Goal: Feedback & Contribution: Submit feedback/report problem

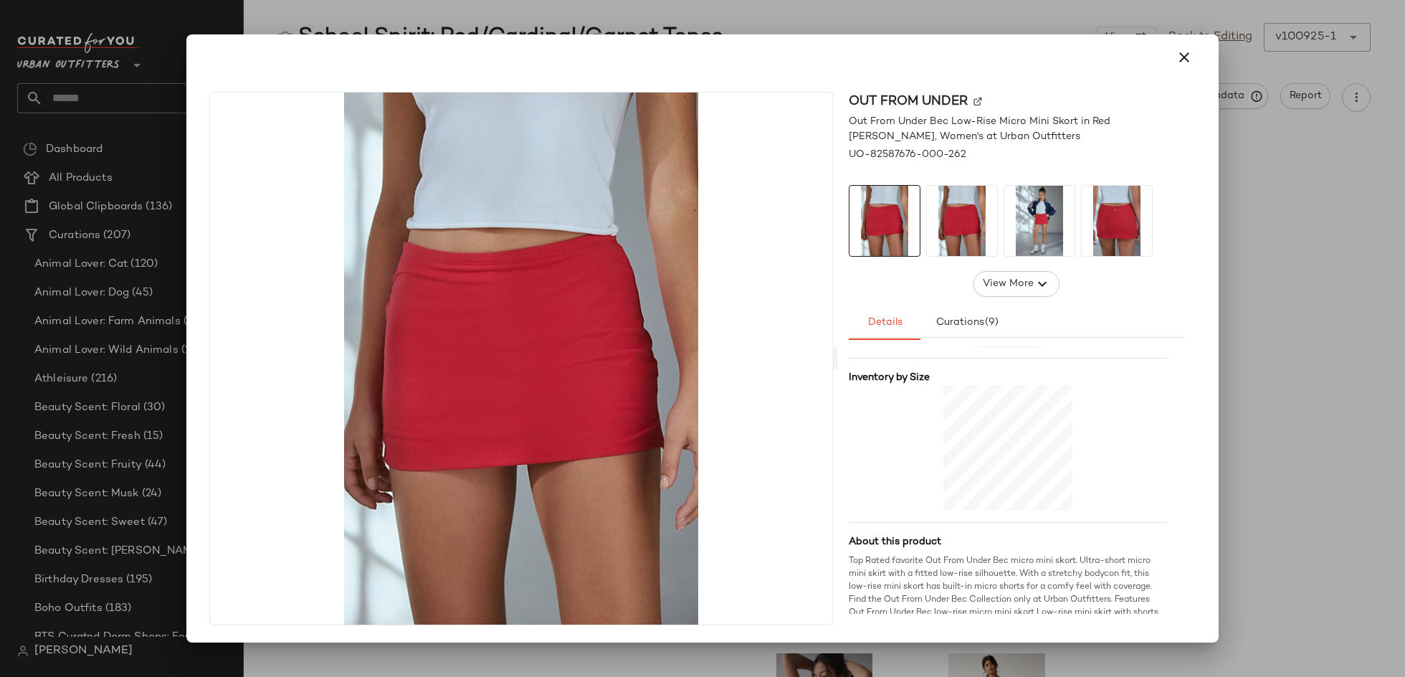
scroll to position [323, 0]
click at [1193, 49] on button "button" at bounding box center [1184, 57] width 34 height 34
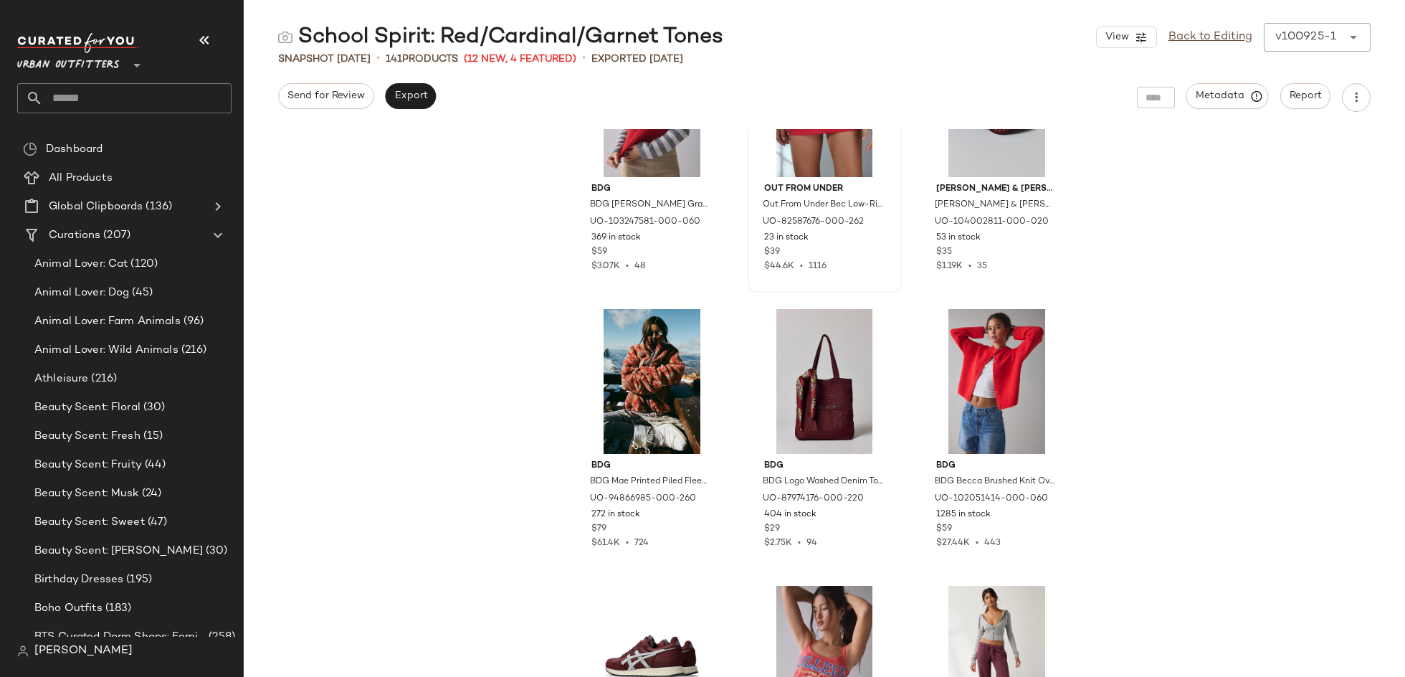
scroll to position [0, 0]
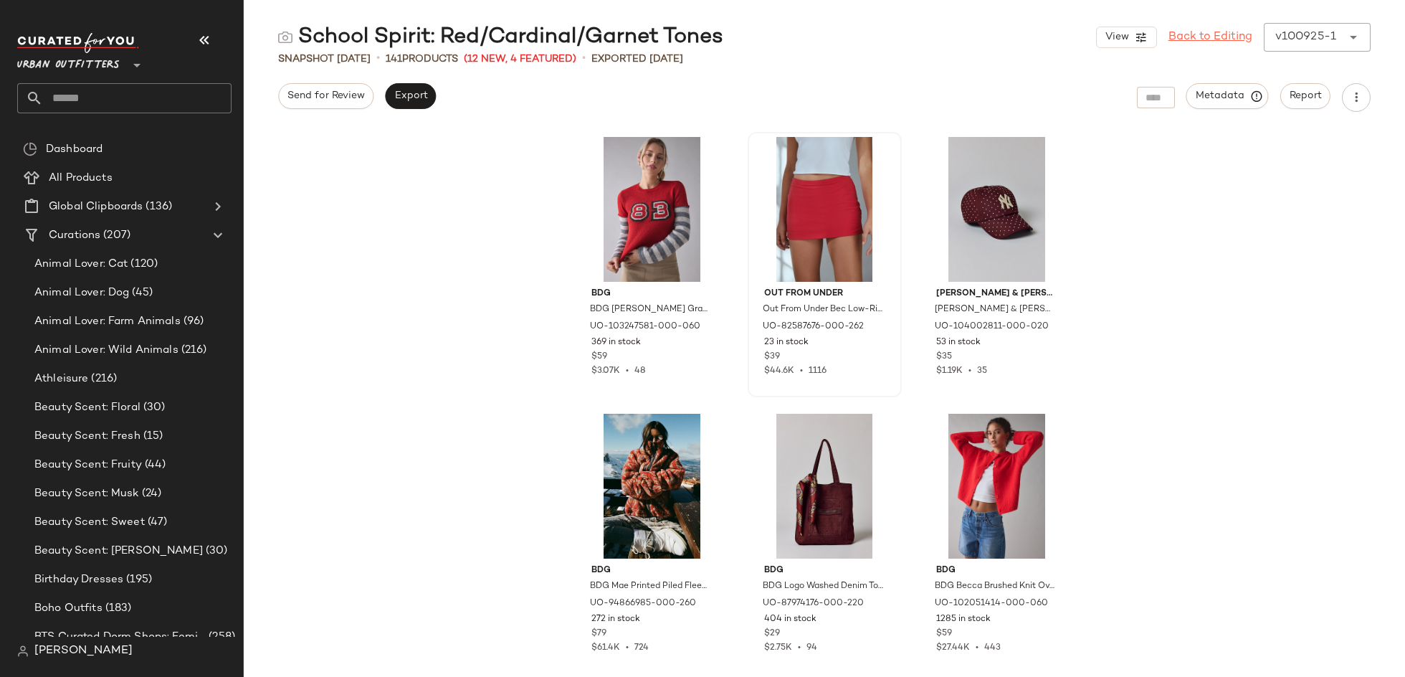
click at [1214, 45] on link "Back to Editing" at bounding box center [1211, 37] width 84 height 17
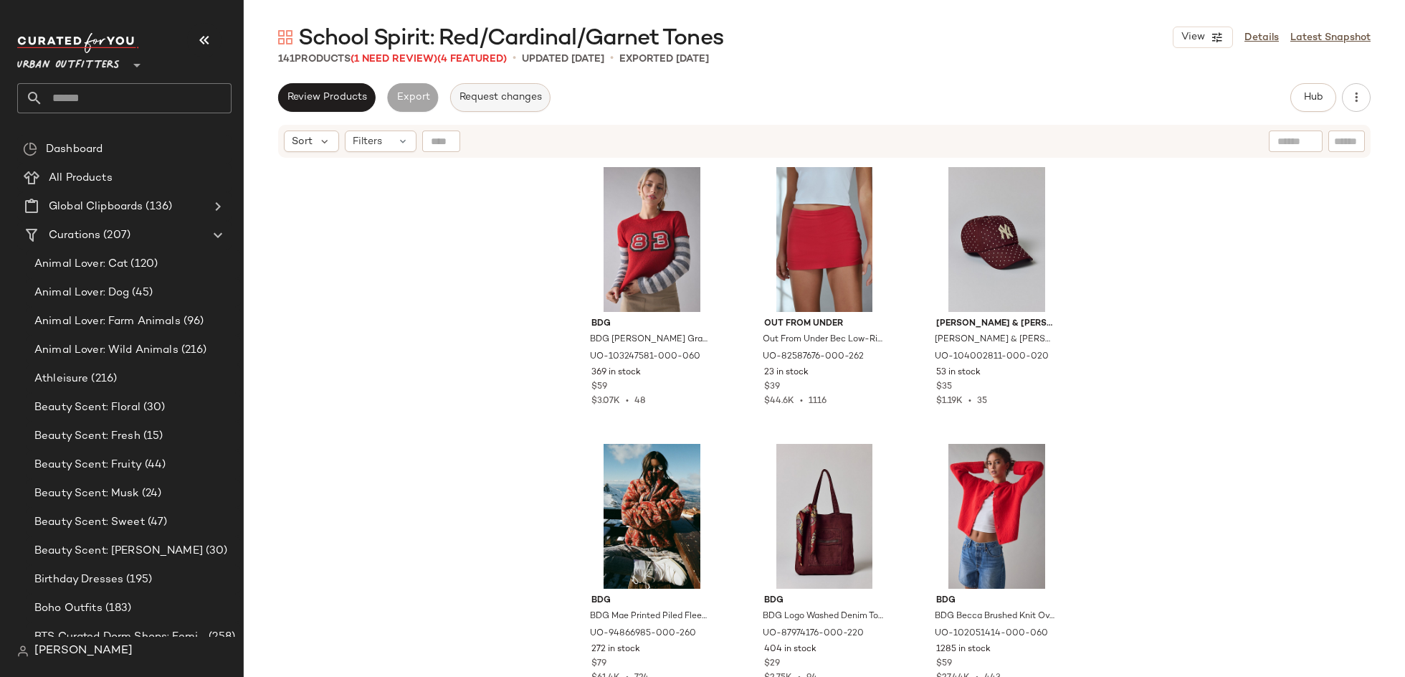
click at [522, 104] on button "Request changes" at bounding box center [500, 97] width 100 height 29
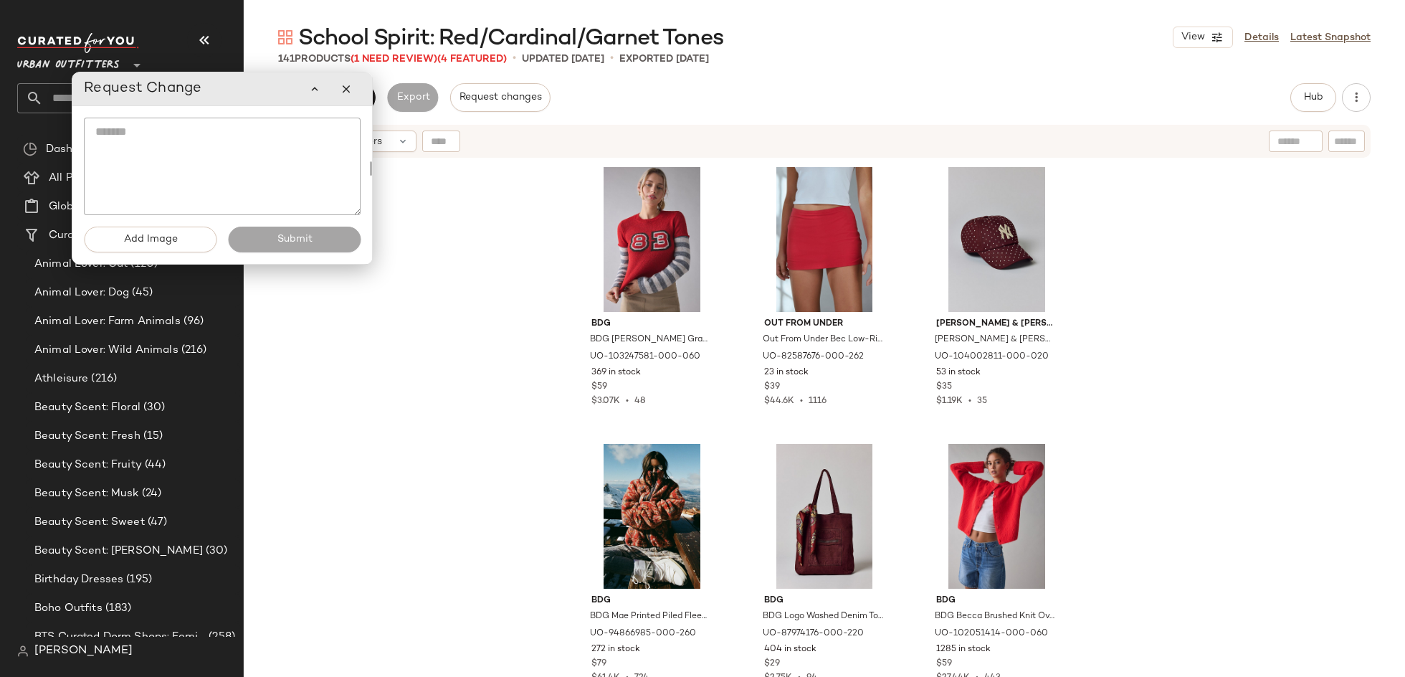
click at [330, 146] on textarea at bounding box center [222, 166] width 277 height 97
type textarea "*"
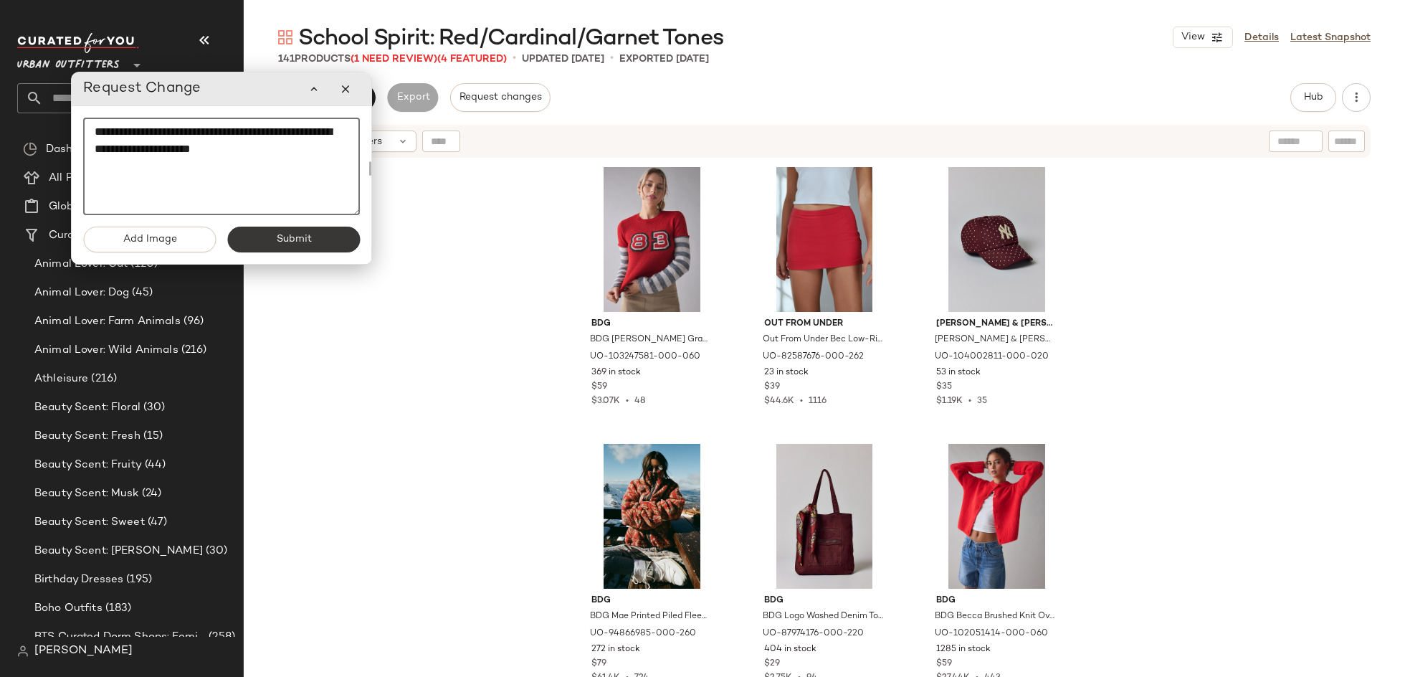
type textarea "**********"
click at [310, 236] on span "Submit" at bounding box center [293, 239] width 36 height 11
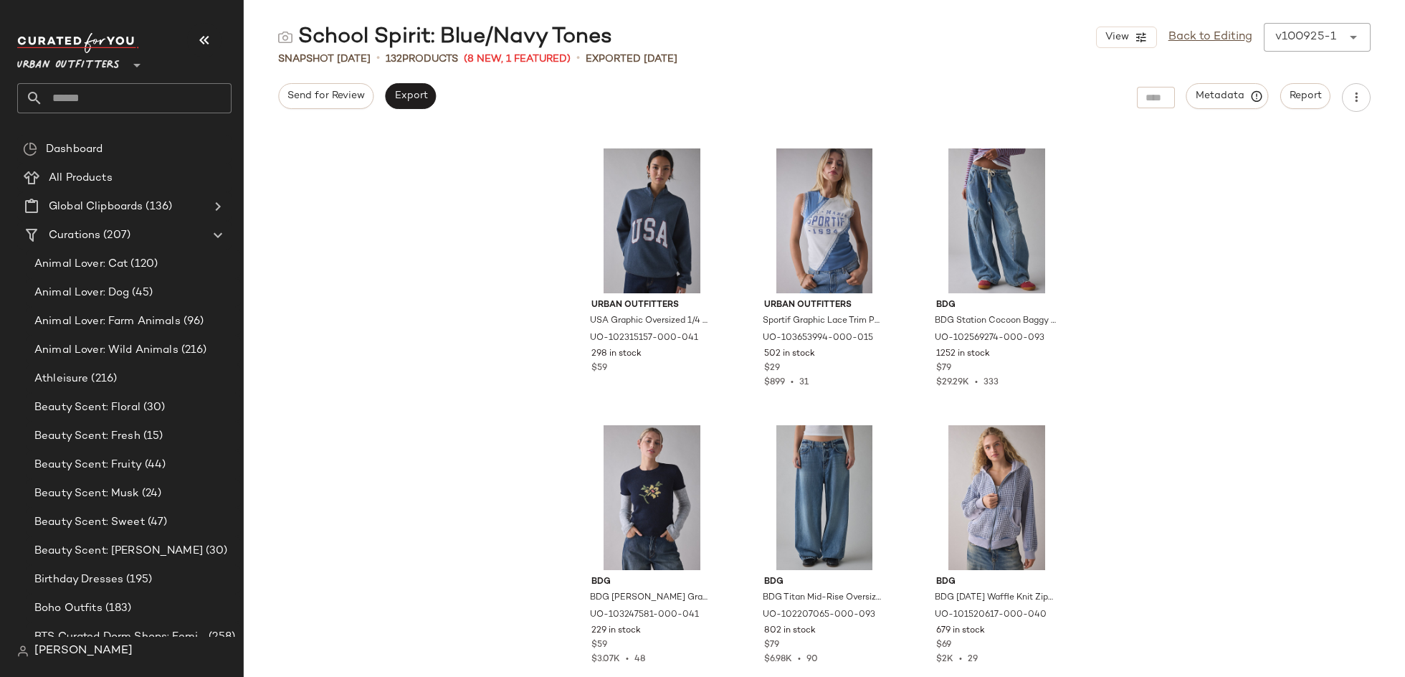
scroll to position [669, 0]
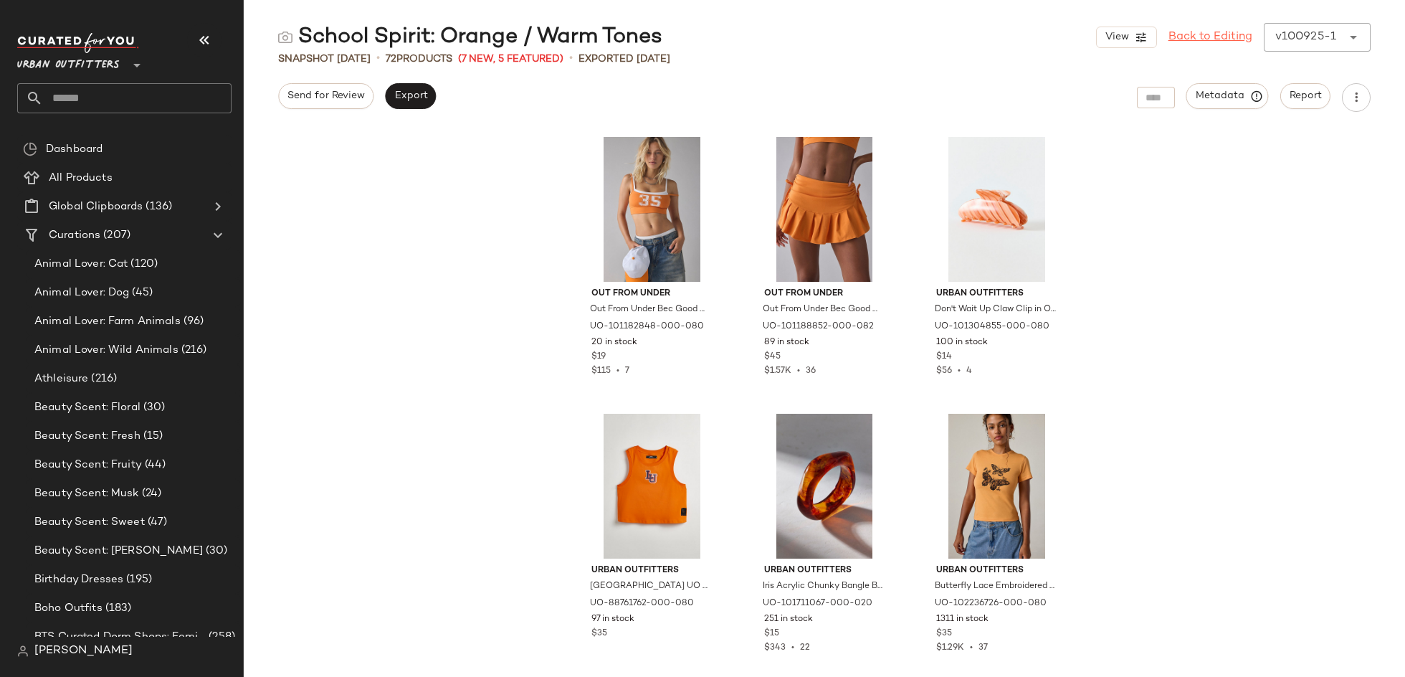
click at [1201, 29] on link "Back to Editing" at bounding box center [1211, 37] width 84 height 17
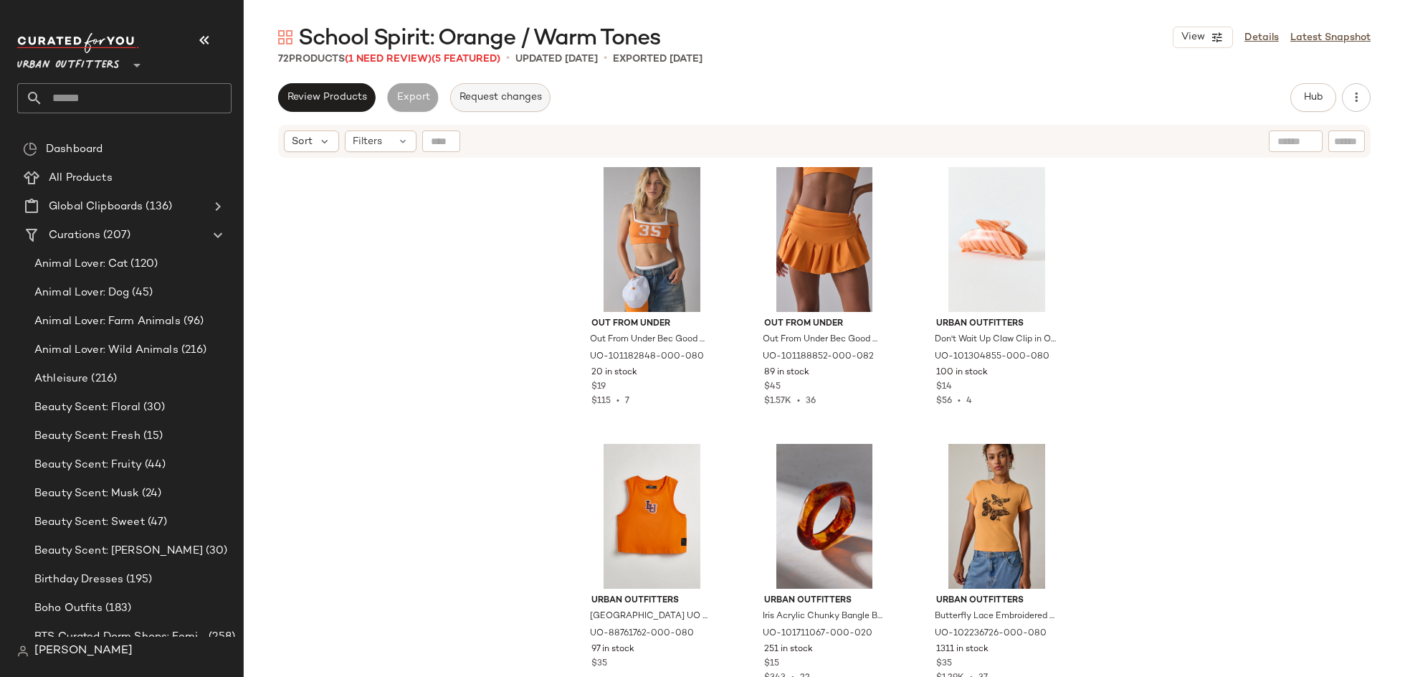
click at [482, 97] on span "Request changes" at bounding box center [500, 97] width 83 height 11
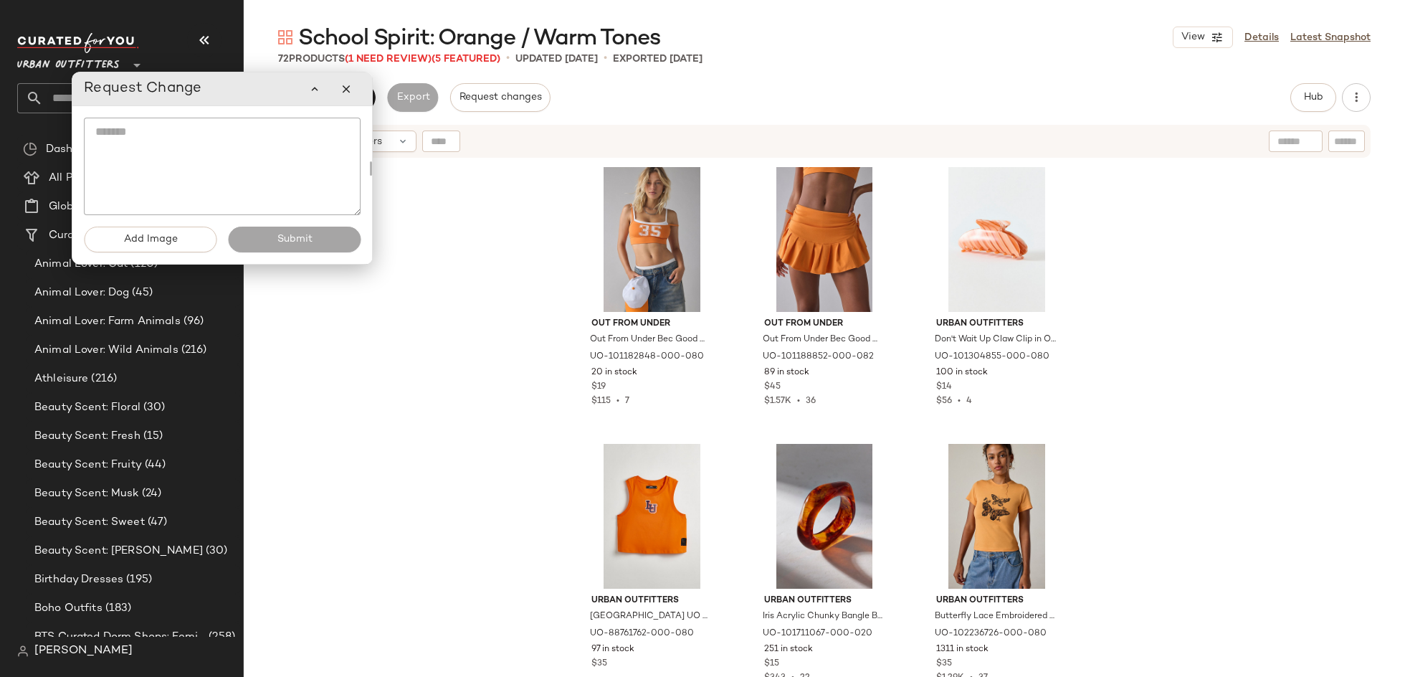
click at [335, 143] on textarea at bounding box center [222, 166] width 277 height 97
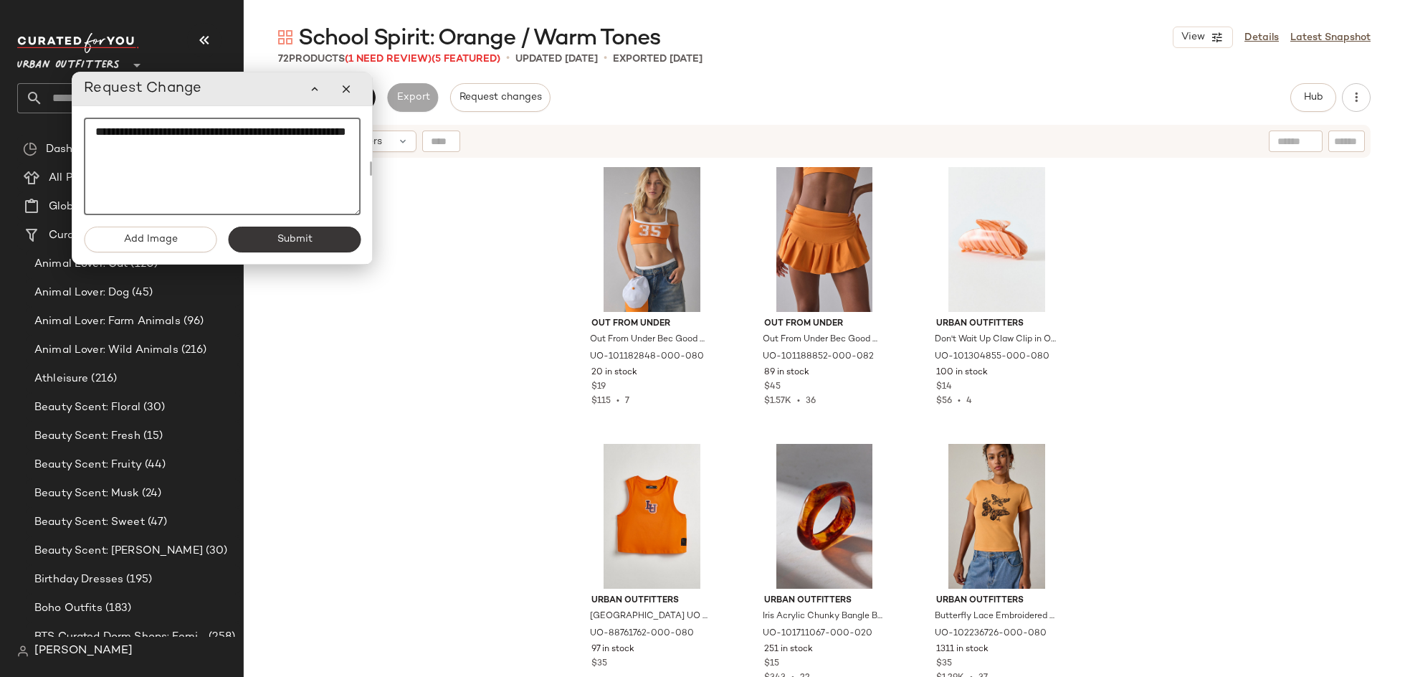
type textarea "**********"
click at [310, 245] on button "Submit" at bounding box center [294, 240] width 133 height 26
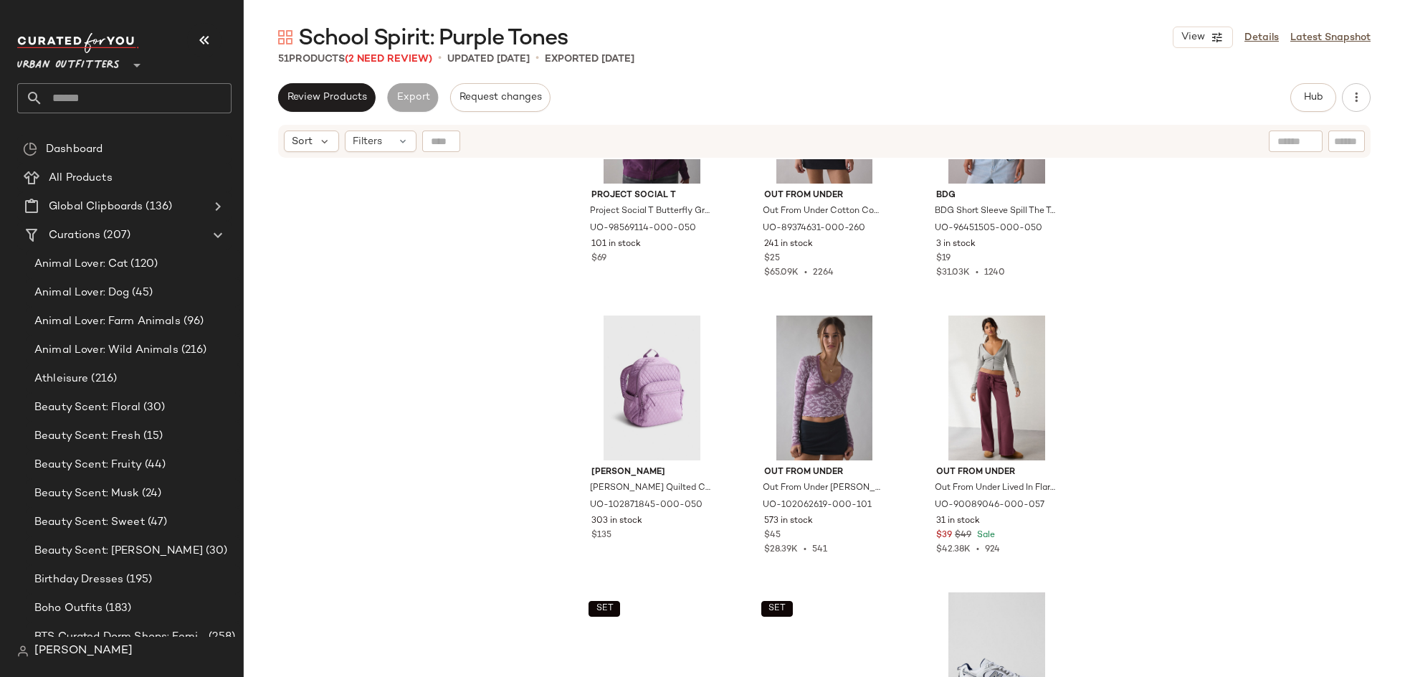
scroll to position [542, 0]
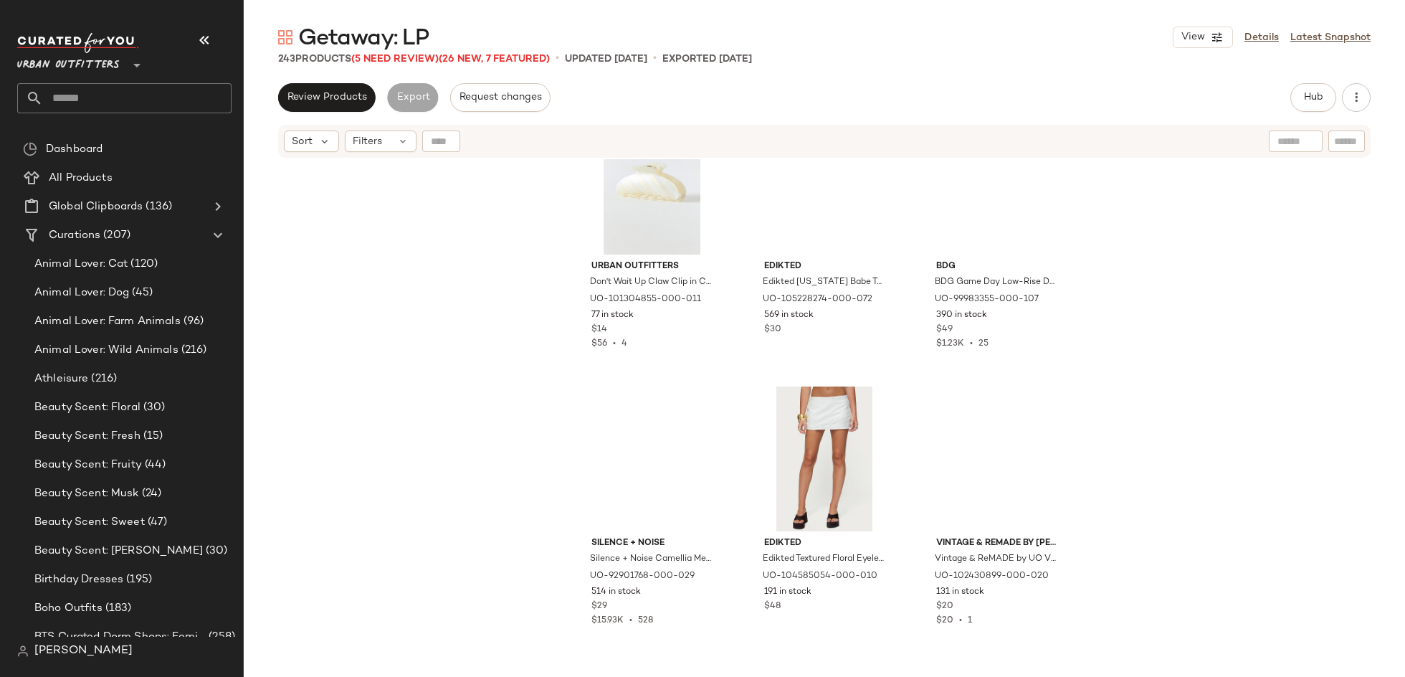
scroll to position [678, 0]
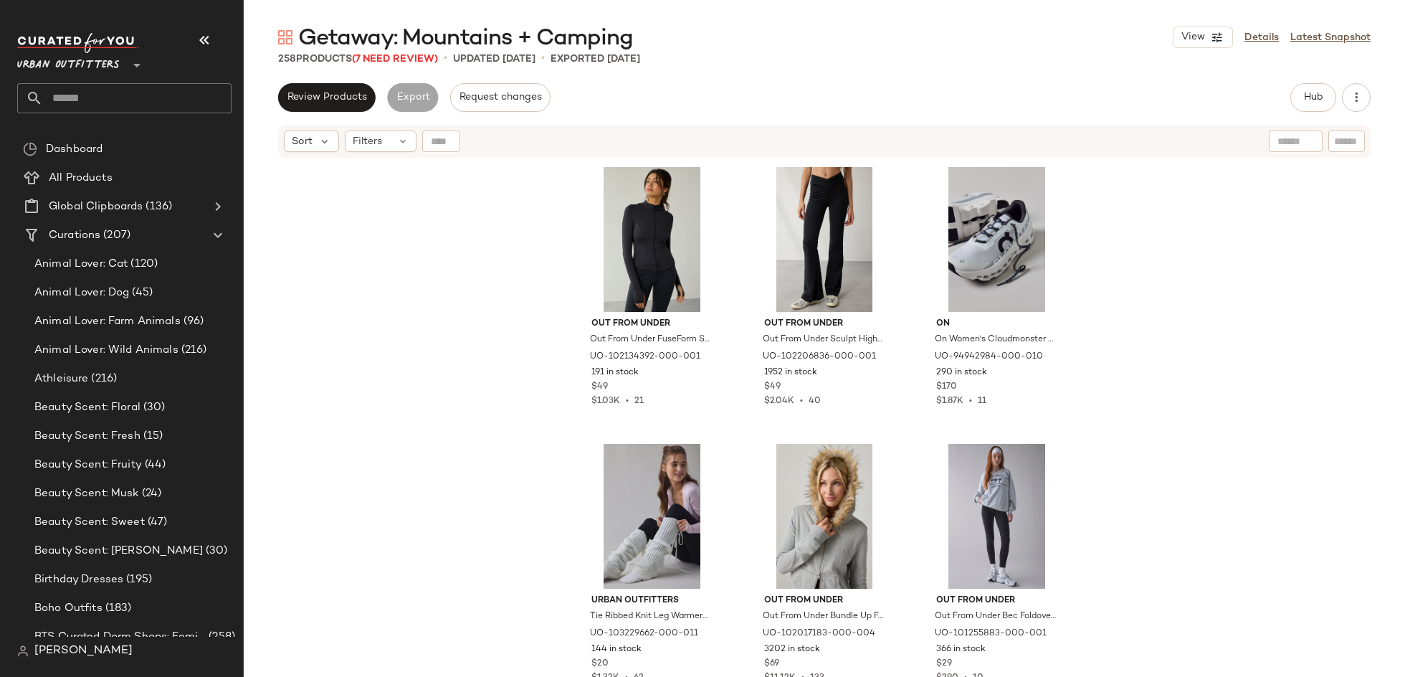
scroll to position [80, 0]
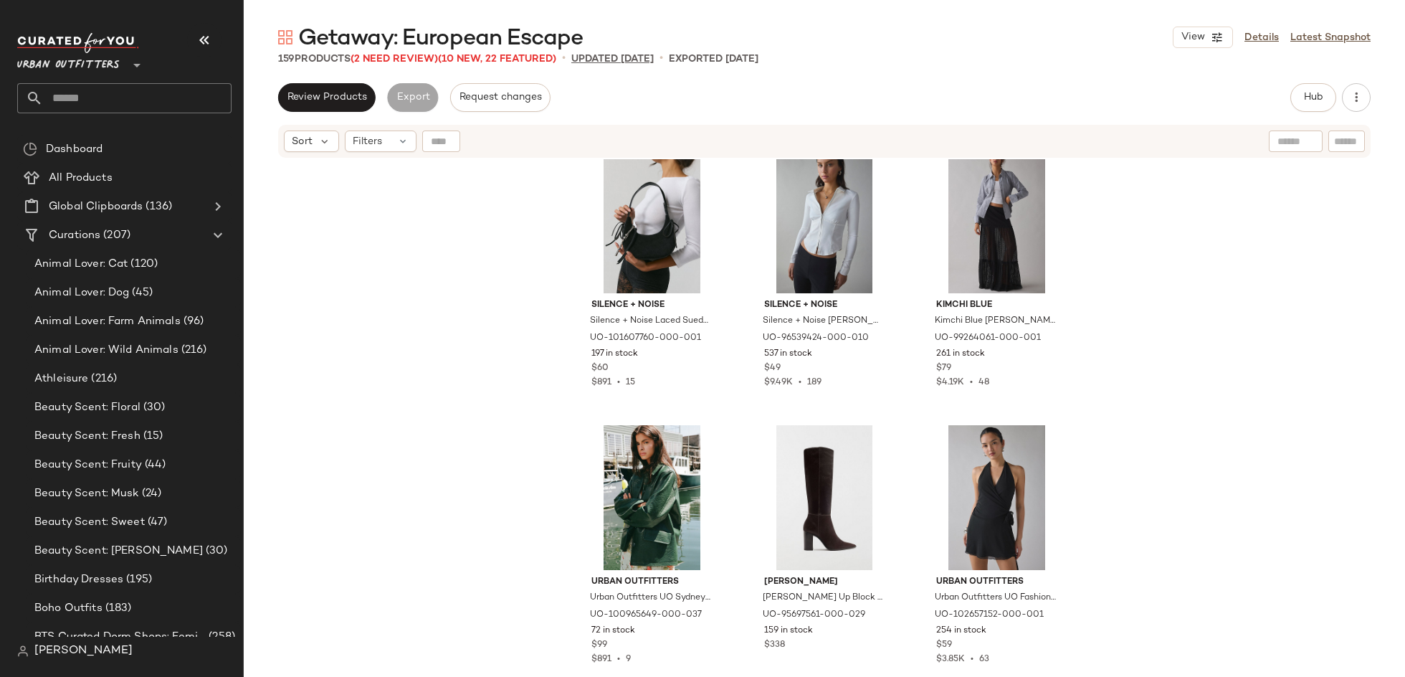
scroll to position [360, 0]
